Goal: Use online tool/utility: Utilize a website feature to perform a specific function

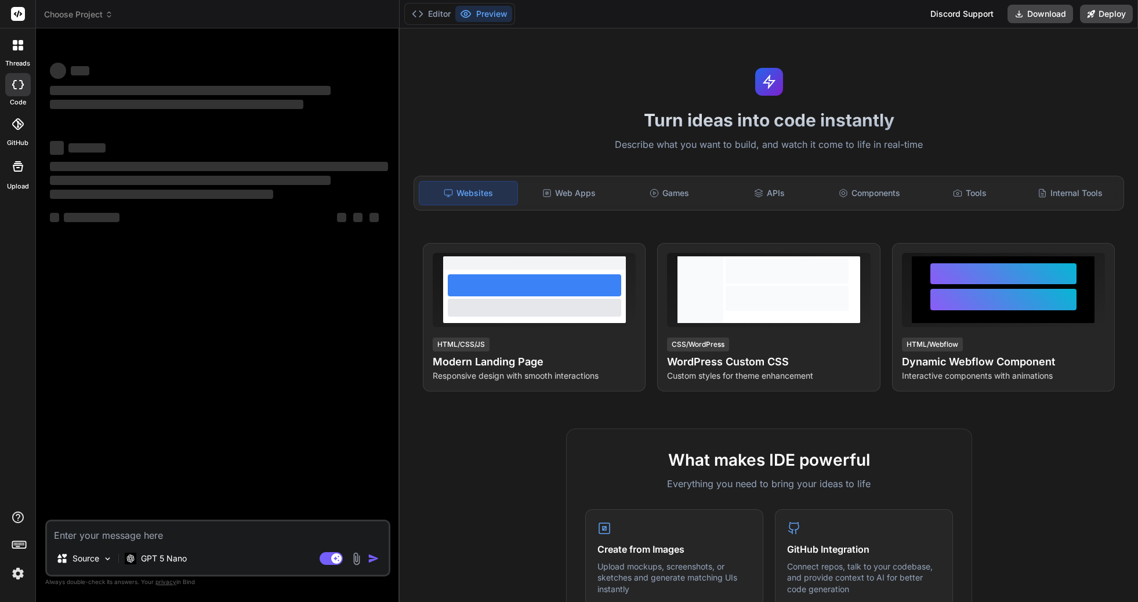
click at [67, 21] on header "Choose Project Created with Pixso." at bounding box center [218, 14] width 364 height 28
click at [73, 13] on span "Choose Project" at bounding box center [78, 15] width 69 height 12
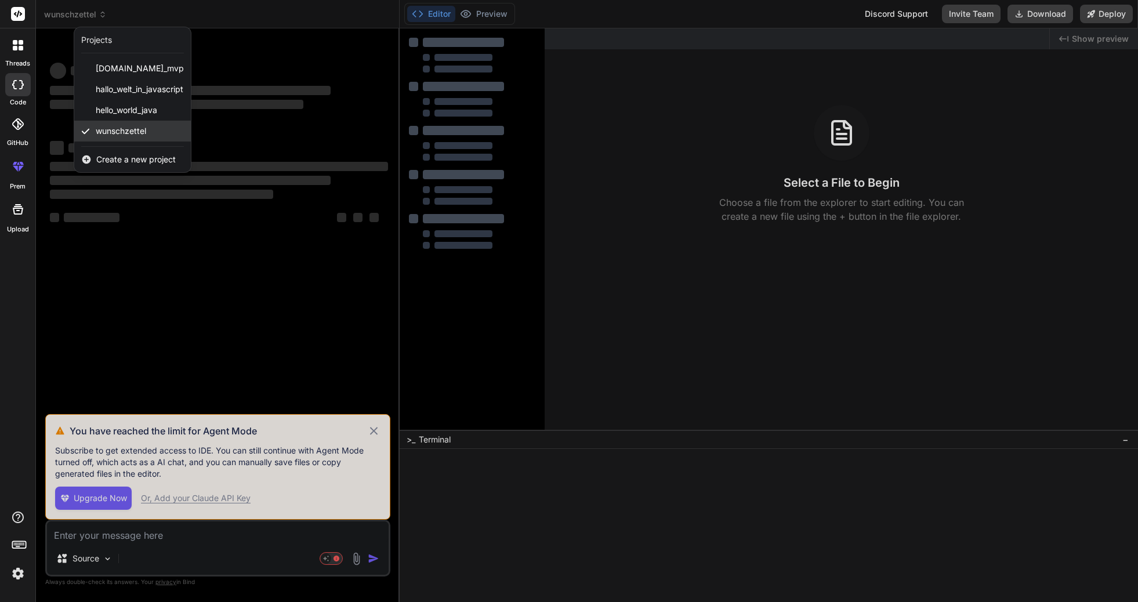
click at [104, 131] on span "wunschzettel" at bounding box center [121, 131] width 50 height 12
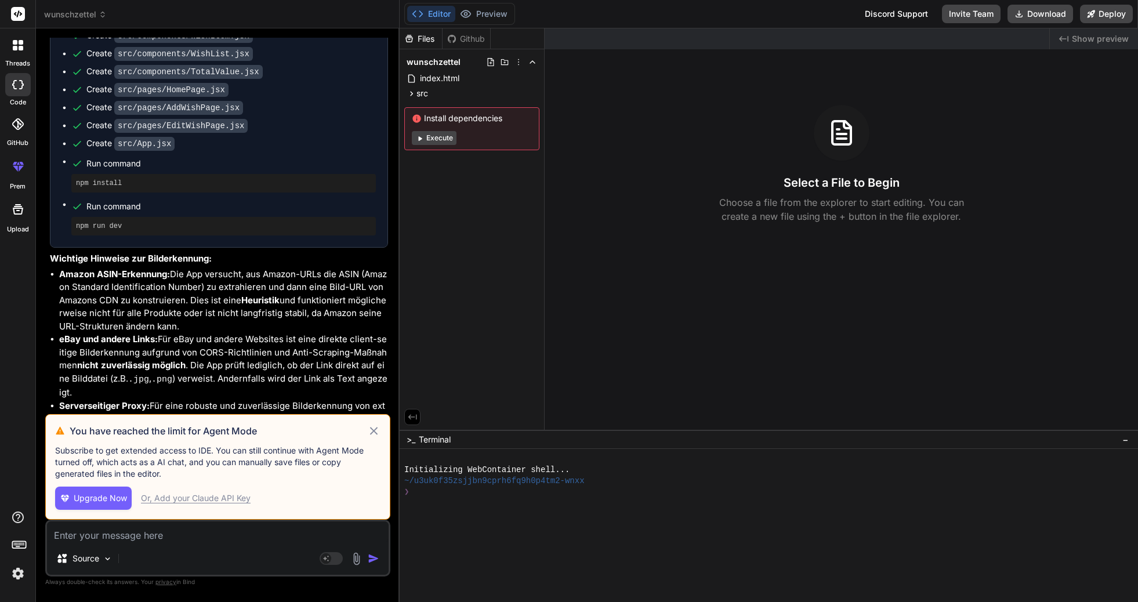
scroll to position [1993, 0]
click at [382, 432] on div "You have reached the limit for Agent Mode Subscribe to get extended access to I…" at bounding box center [217, 467] width 345 height 106
click at [378, 432] on icon at bounding box center [373, 431] width 13 height 14
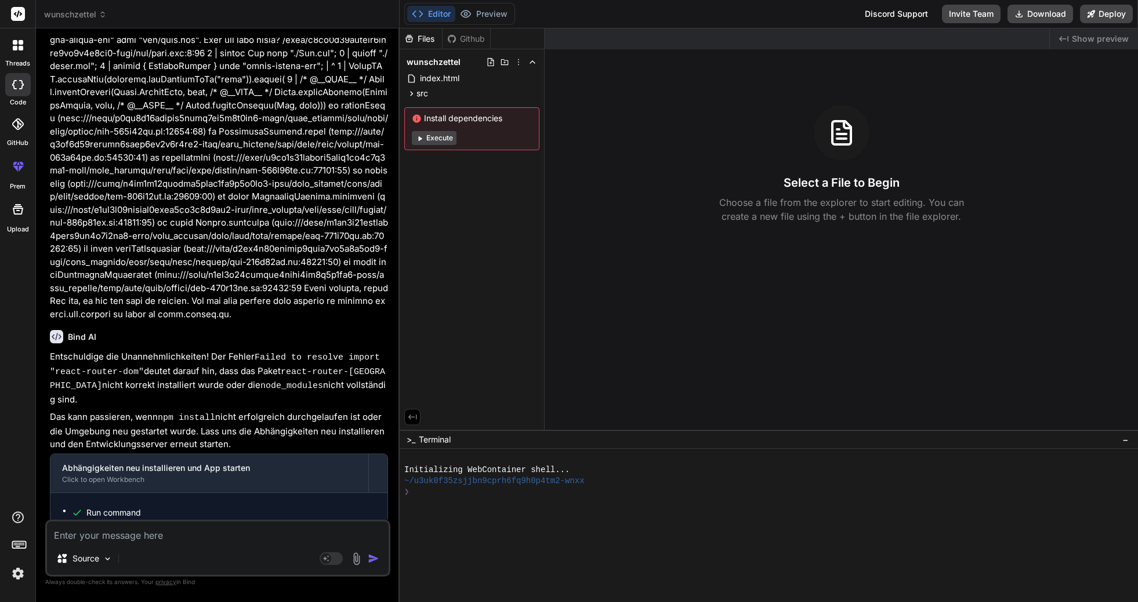
scroll to position [2712, 0]
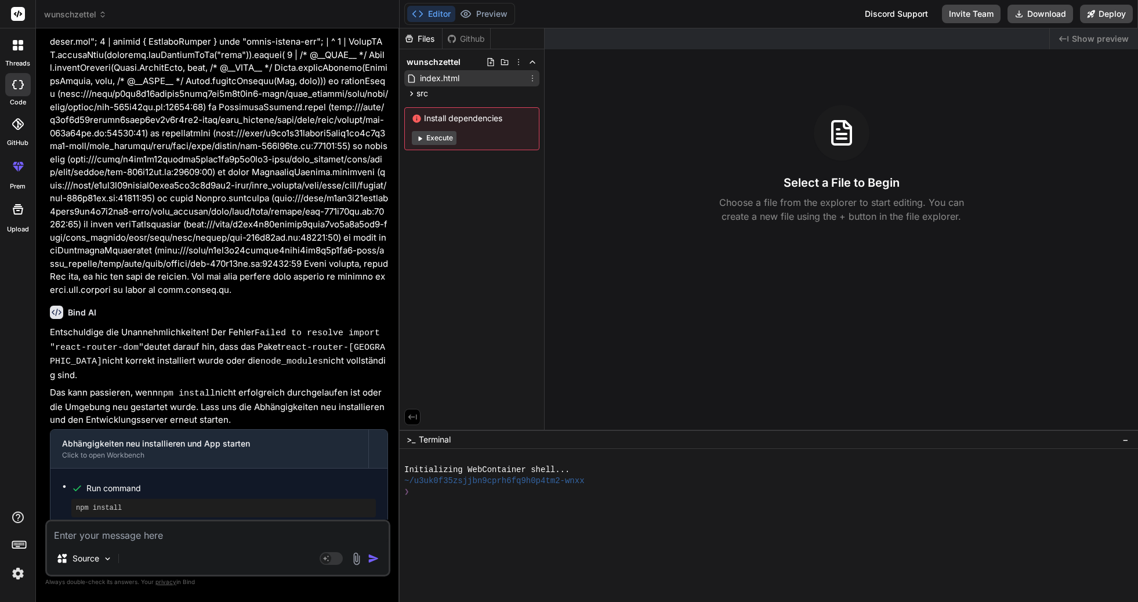
click at [445, 82] on span "index.html" at bounding box center [440, 78] width 42 height 14
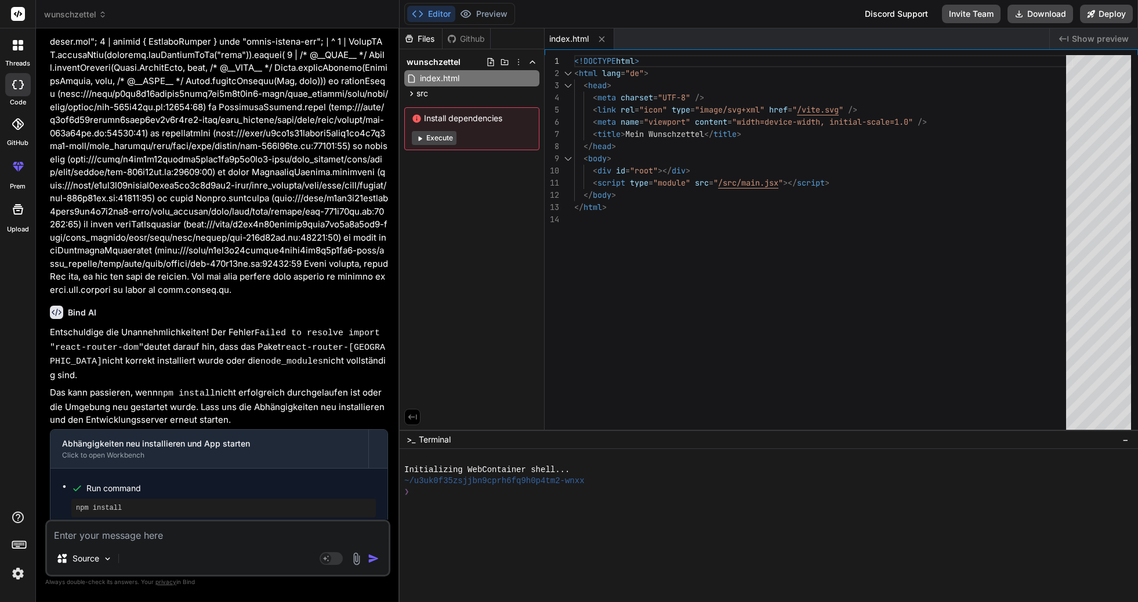
click at [223, 534] on textarea at bounding box center [218, 532] width 342 height 21
click at [473, 39] on div "Github" at bounding box center [467, 39] width 48 height 12
click at [421, 46] on div "Files" at bounding box center [421, 38] width 43 height 21
click at [425, 41] on div "Files" at bounding box center [421, 39] width 42 height 12
click at [430, 78] on span "index.html" at bounding box center [440, 78] width 42 height 14
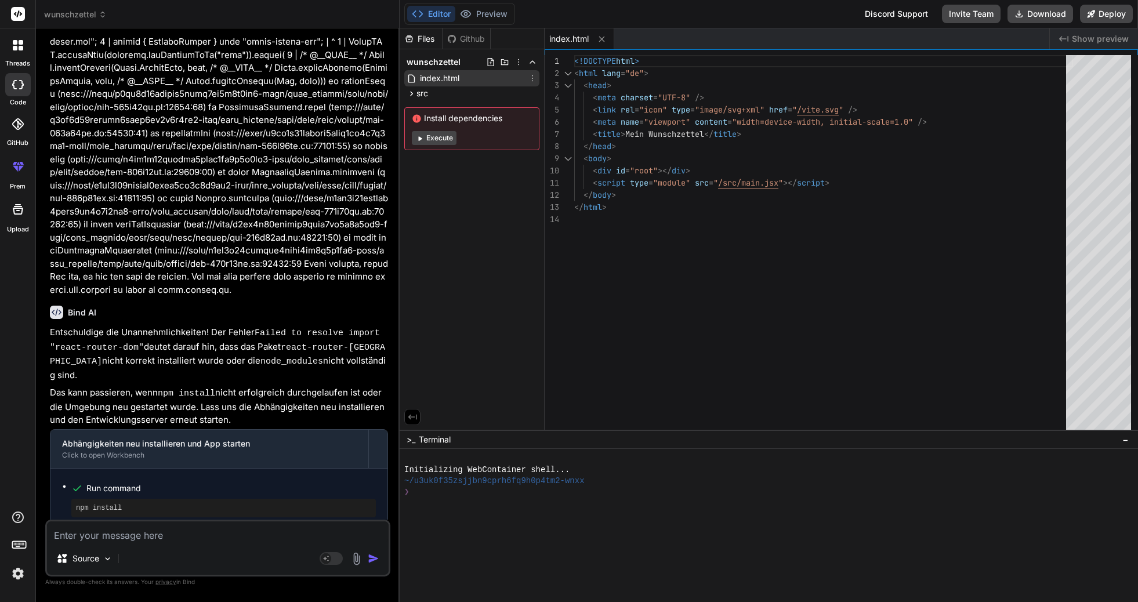
click at [430, 78] on span "index.html" at bounding box center [440, 78] width 42 height 14
click at [468, 89] on div "src" at bounding box center [471, 93] width 135 height 14
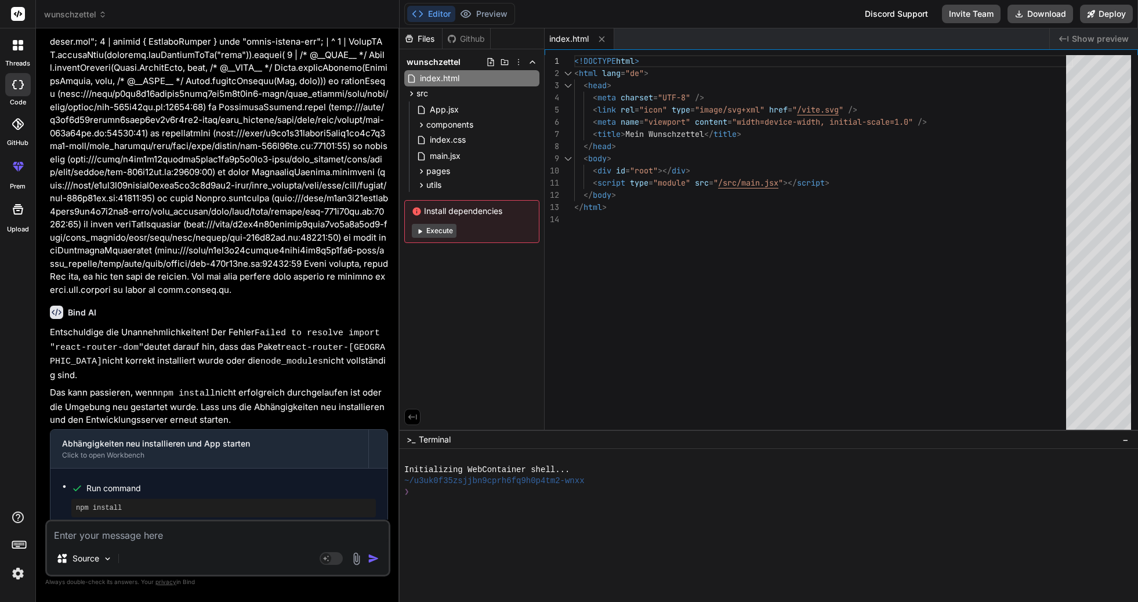
click at [439, 13] on button "Editor" at bounding box center [431, 14] width 48 height 16
click at [443, 234] on button "Execute" at bounding box center [434, 231] width 45 height 14
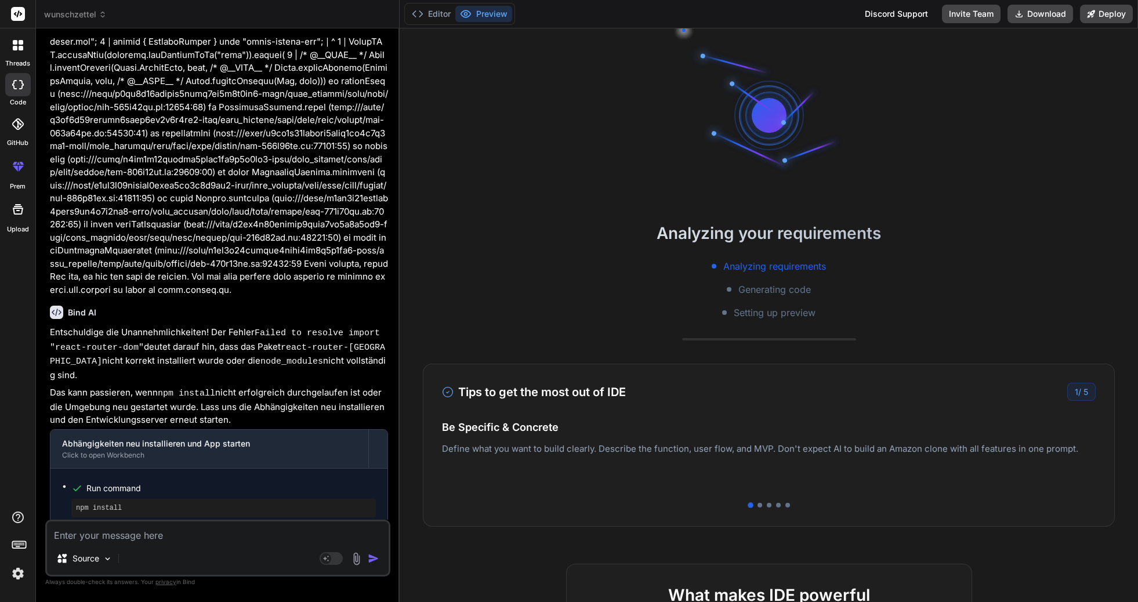
scroll to position [33, 0]
type textarea "x"
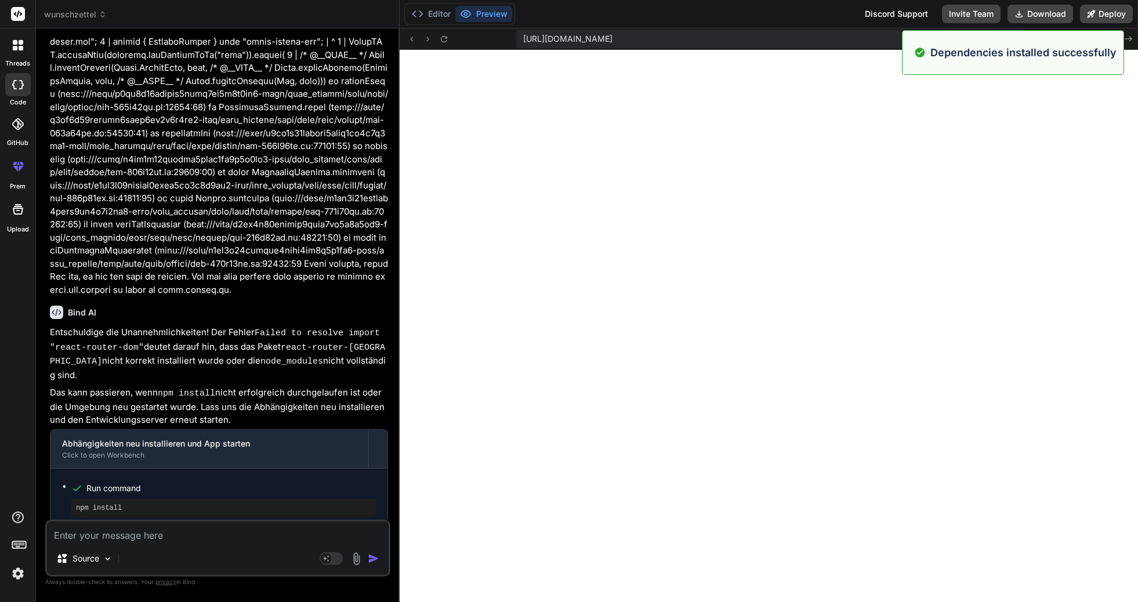
scroll to position [353, 0]
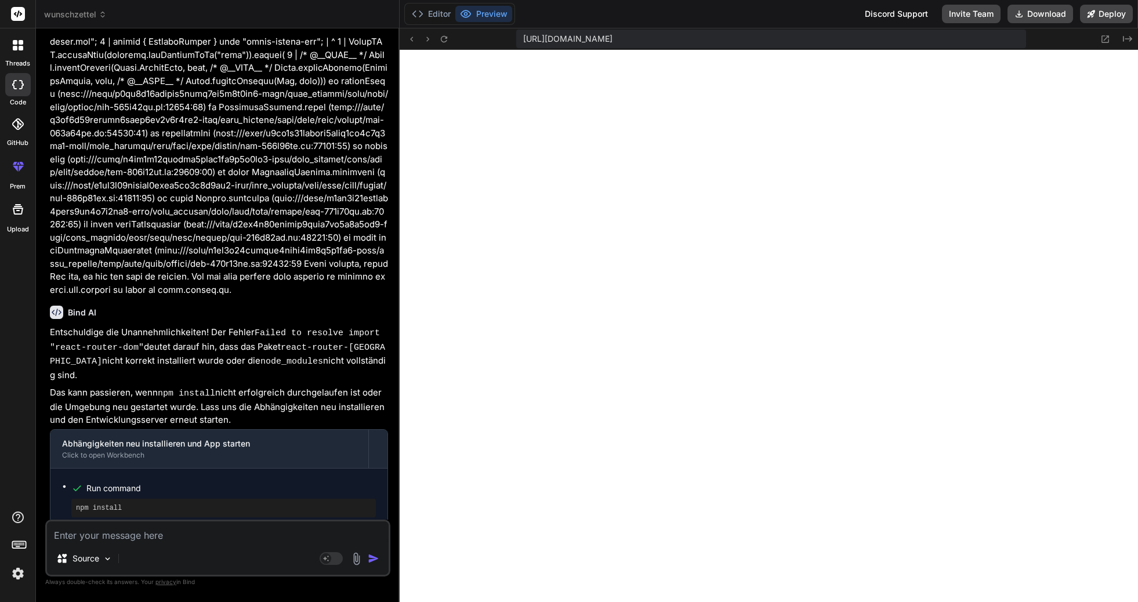
click at [496, 13] on button "Preview" at bounding box center [483, 14] width 57 height 16
